Goal: Check status: Check status

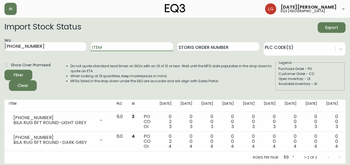
scroll to position [3, 0]
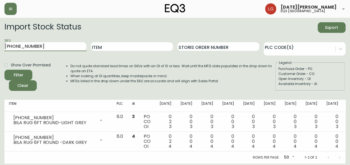
drag, startPoint x: 0, startPoint y: 0, endPoint x: -1, endPoint y: 36, distance: 35.9
click at [0, 36] on html "[DATE][PERSON_NAME] eq3 [GEOGRAPHIC_DATA] Import Stock Status Export SKU [PHONE…" at bounding box center [175, 82] width 350 height 164
paste input "[PHONE_NUMBER]"
click at [4, 70] on button "Filter" at bounding box center [18, 75] width 28 height 11
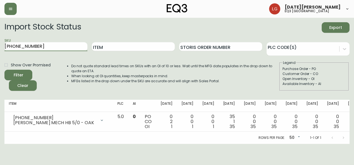
drag, startPoint x: 59, startPoint y: 47, endPoint x: 0, endPoint y: 43, distance: 58.8
click at [0, 43] on html "[DATE][PERSON_NAME] eq3 [GEOGRAPHIC_DATA] Import Stock Status Export SKU [PHONE…" at bounding box center [177, 72] width 354 height 144
paste input "5"
click at [4, 70] on button "Filter" at bounding box center [18, 75] width 28 height 11
drag, startPoint x: 56, startPoint y: 47, endPoint x: 0, endPoint y: 48, distance: 56.2
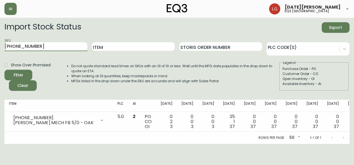
click at [0, 48] on html "[DATE][PERSON_NAME] eq3 [GEOGRAPHIC_DATA] Import Stock Status Export SKU [PHONE…" at bounding box center [177, 72] width 354 height 144
paste input "7130-46"
click at [4, 70] on button "Filter" at bounding box center [18, 75] width 28 height 11
drag, startPoint x: 36, startPoint y: 48, endPoint x: -1, endPoint y: 50, distance: 36.8
click at [0, 50] on html "[DATE][PERSON_NAME] eq3 [GEOGRAPHIC_DATA] Import Stock Status Export SKU [PHONE…" at bounding box center [177, 72] width 354 height 144
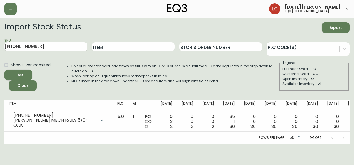
paste input "3020-422-45-A"
click at [4, 70] on button "Filter" at bounding box center [18, 75] width 28 height 11
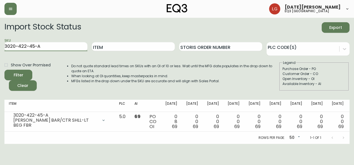
drag, startPoint x: 44, startPoint y: 48, endPoint x: -1, endPoint y: 50, distance: 45.1
click at [0, 50] on html "[DATE][PERSON_NAME] eq3 [GEOGRAPHIC_DATA] Import Stock Status Export SKU 3020-4…" at bounding box center [177, 72] width 354 height 144
paste input "3-4-B"
type input "3020-423-4-B"
click at [4, 70] on button "Filter" at bounding box center [18, 75] width 28 height 11
